Goal: Task Accomplishment & Management: Use online tool/utility

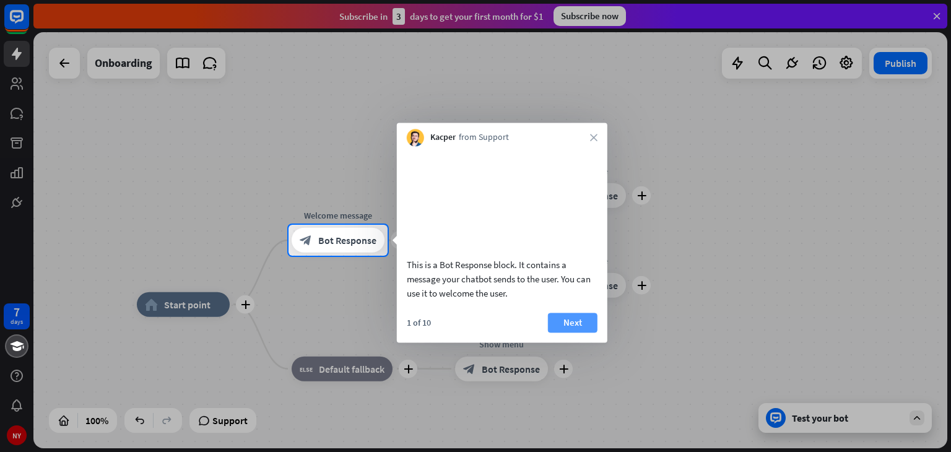
click at [573, 332] on button "Next" at bounding box center [573, 323] width 50 height 20
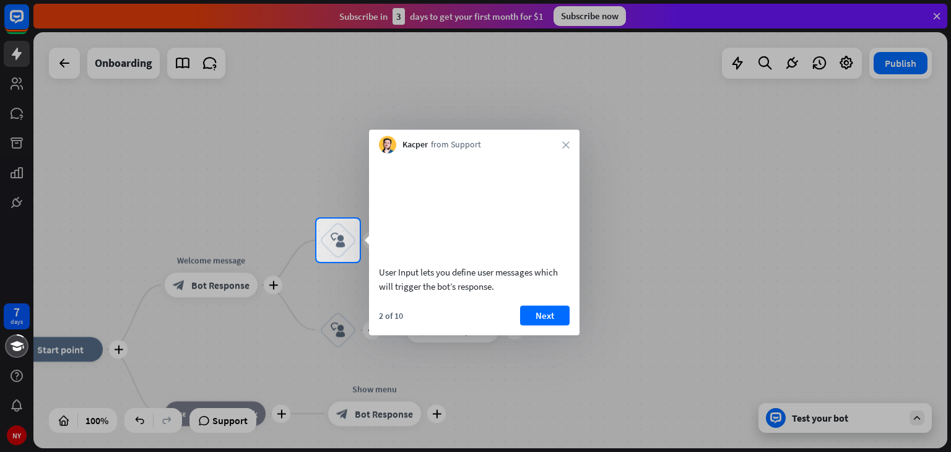
click at [81, 95] on div at bounding box center [475, 109] width 951 height 218
click at [559, 144] on div "Kacper from Support close" at bounding box center [474, 142] width 210 height 24
click at [545, 325] on button "Next" at bounding box center [545, 315] width 50 height 20
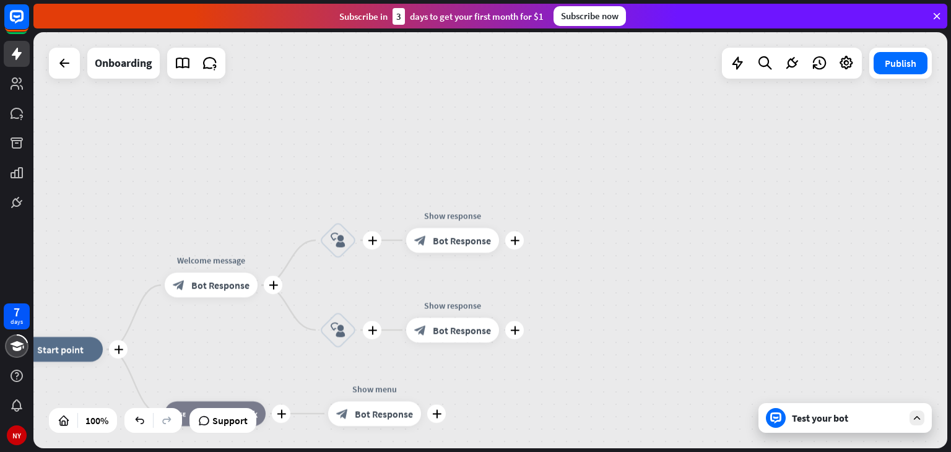
click at [545, 326] on div "plus home_2 Start point plus Welcome message block_bot_response Bot Response pl…" at bounding box center [489, 240] width 913 height 416
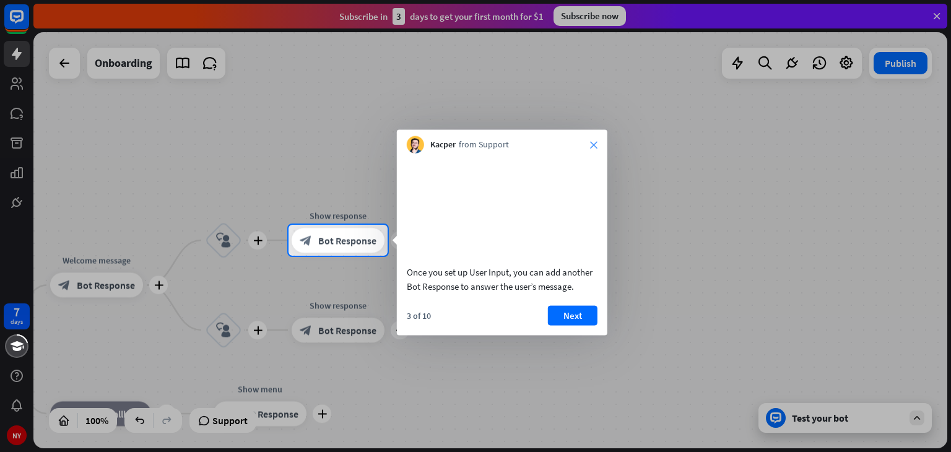
click at [592, 143] on icon "close" at bounding box center [593, 144] width 7 height 7
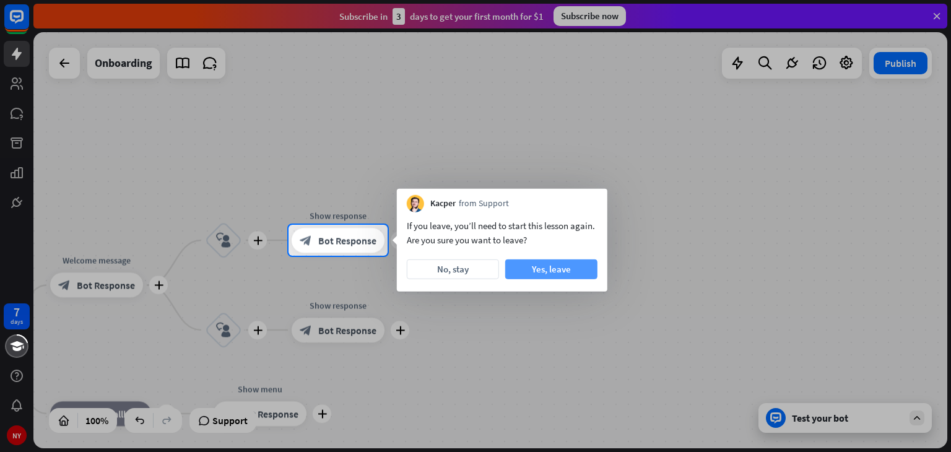
click at [555, 271] on button "Yes, leave" at bounding box center [551, 269] width 92 height 20
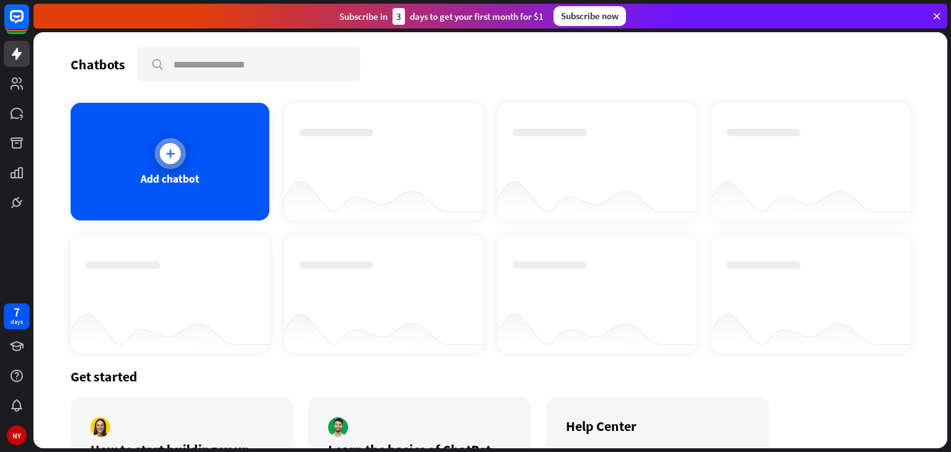
click at [162, 149] on div at bounding box center [170, 153] width 21 height 21
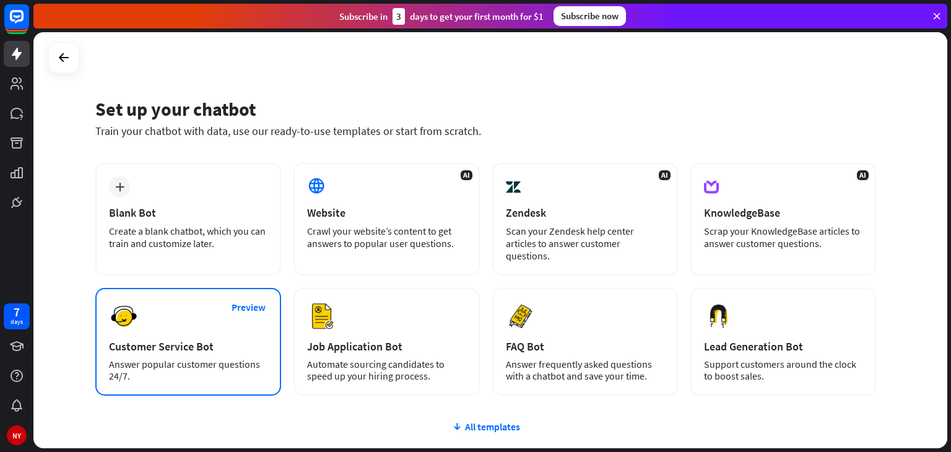
click at [168, 308] on div "Preview Customer Service Bot Answer popular customer questions 24/7." at bounding box center [188, 342] width 186 height 108
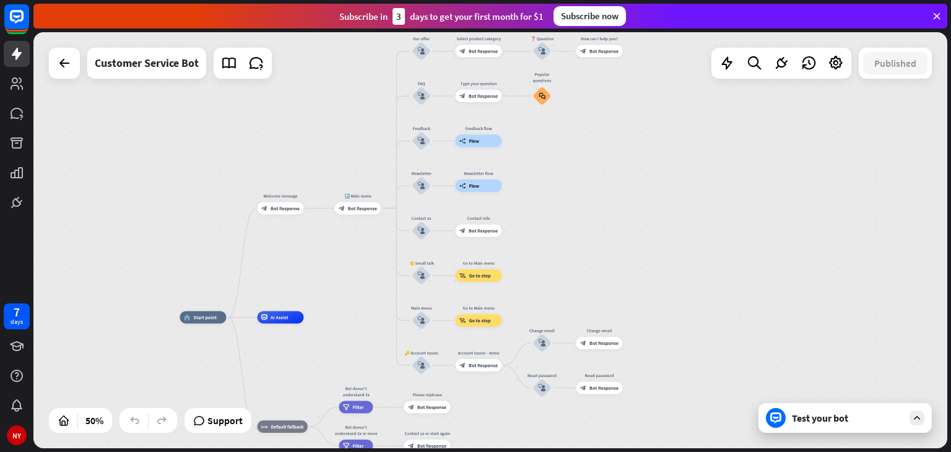
click at [89, 429] on div "home_2 Start point Welcome message block_bot_response Bot Response 🔙 Main menu …" at bounding box center [489, 240] width 913 height 416
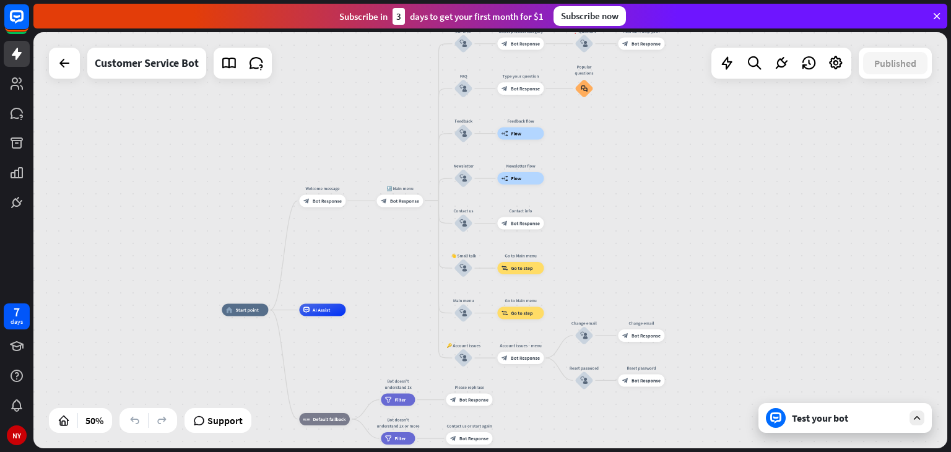
drag, startPoint x: 775, startPoint y: 205, endPoint x: 813, endPoint y: 201, distance: 37.3
click at [813, 201] on div "home_2 Start point Welcome message block_bot_response Bot Response 🔙 Main menu …" at bounding box center [489, 240] width 913 height 416
click at [941, 199] on div "home_2 Start point Welcome message block_bot_response Bot Response 🔙 Main menu …" at bounding box center [489, 240] width 913 height 416
